Goal: Information Seeking & Learning: Understand process/instructions

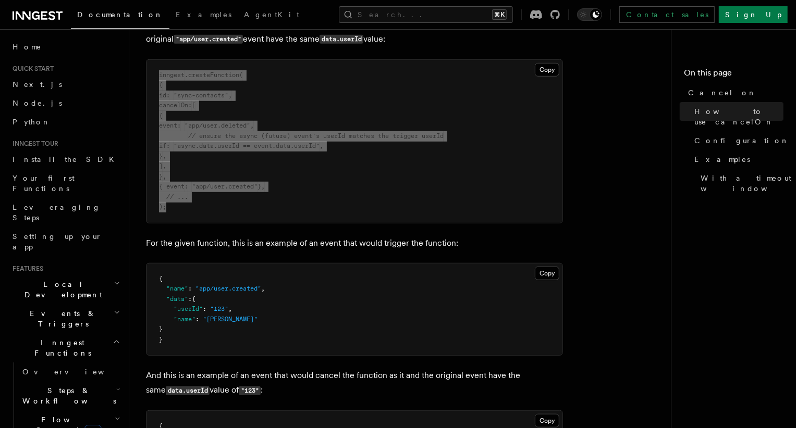
scroll to position [480, 0]
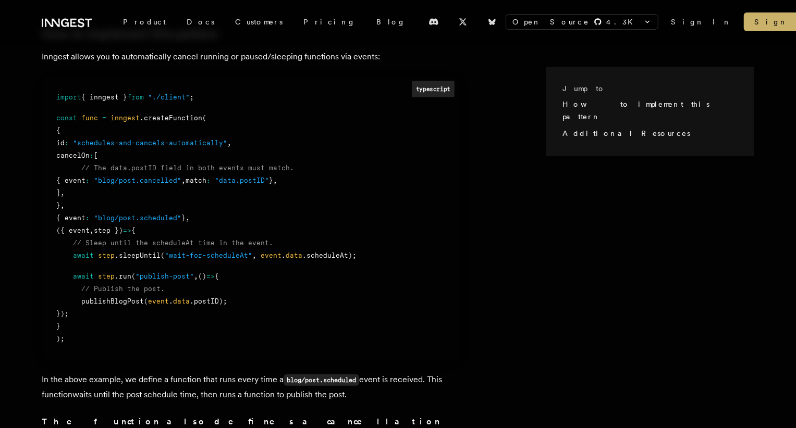
scroll to position [318, 0]
drag, startPoint x: 241, startPoint y: 179, endPoint x: 284, endPoint y: 181, distance: 43.8
click at [269, 181] on span ""data.postID"" at bounding box center [242, 180] width 54 height 8
copy span "data.postID"
drag, startPoint x: 209, startPoint y: 180, endPoint x: 289, endPoint y: 180, distance: 80.2
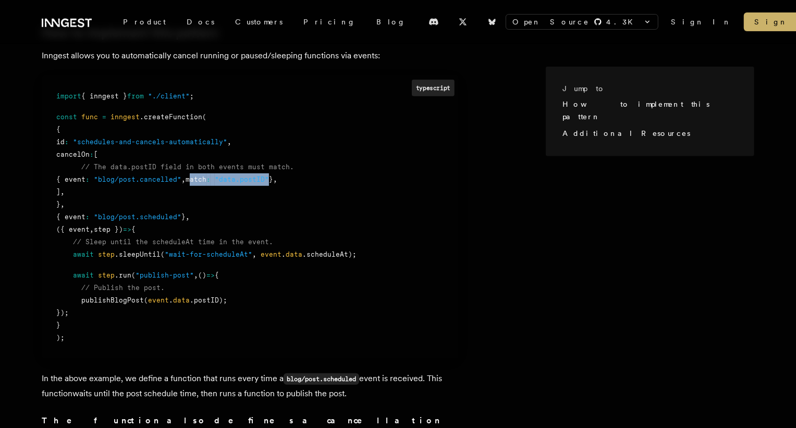
click at [290, 180] on div "{ event : "blog/post.cancelled" , match : "data.postID" } ," at bounding box center [250, 180] width 388 height 13
copy div "match : "data.postID""
